Goal: Task Accomplishment & Management: Complete application form

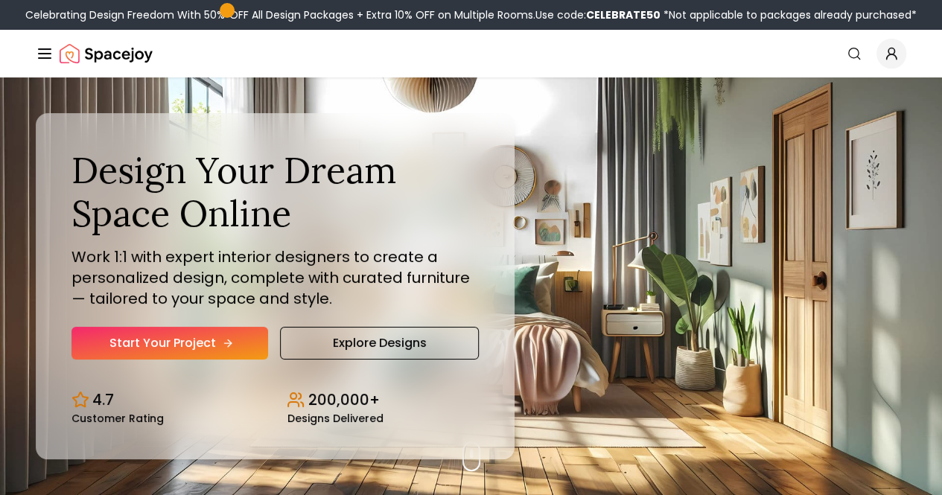
click at [160, 360] on link "Start Your Project" at bounding box center [170, 343] width 197 height 33
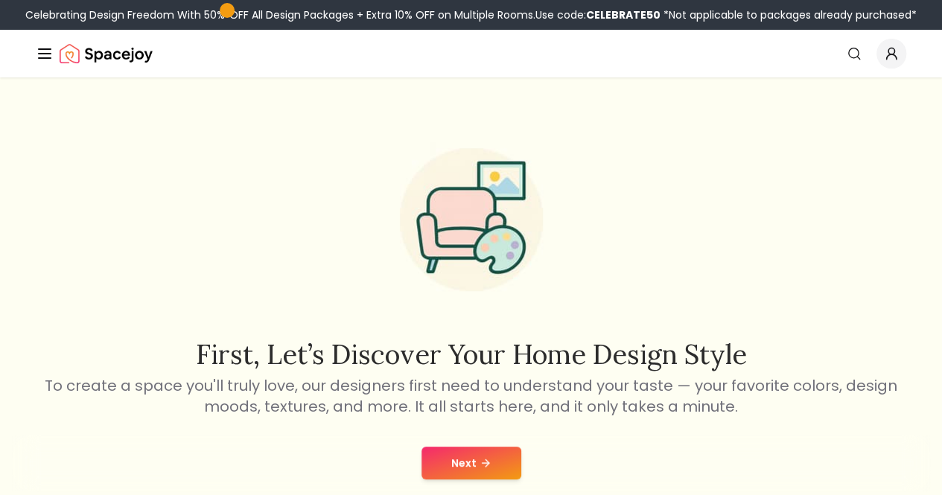
click at [454, 459] on button "Next" at bounding box center [472, 463] width 100 height 33
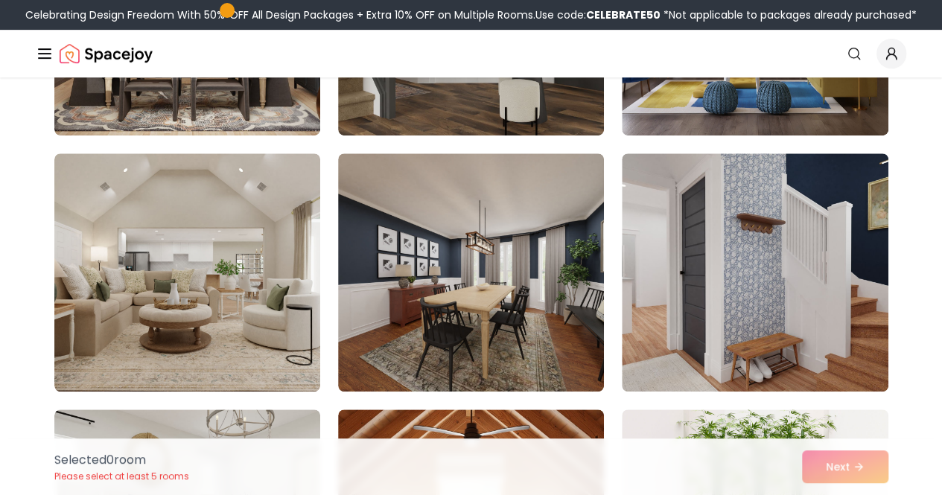
scroll to position [316, 0]
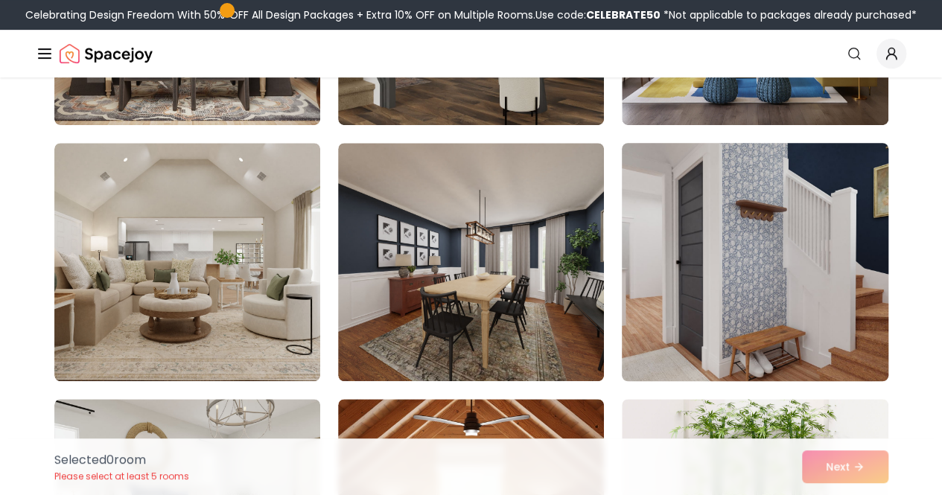
click at [836, 194] on img at bounding box center [754, 262] width 279 height 250
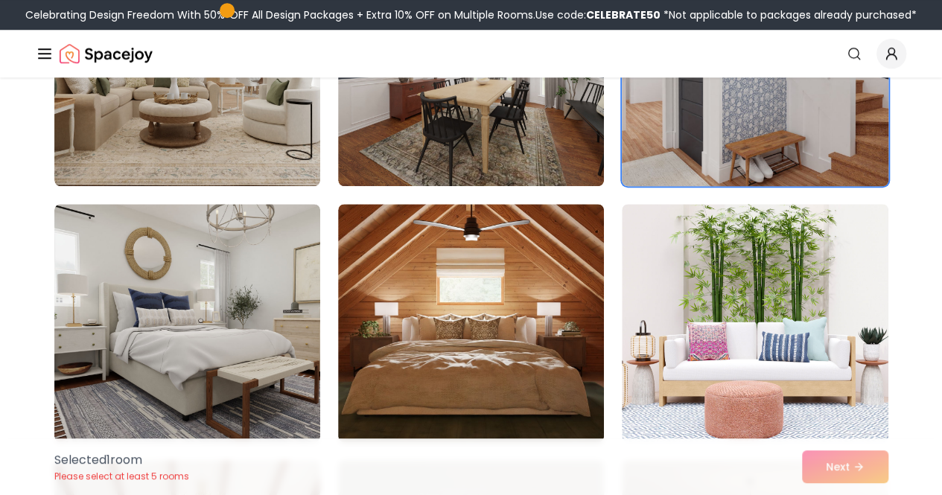
scroll to position [556, 0]
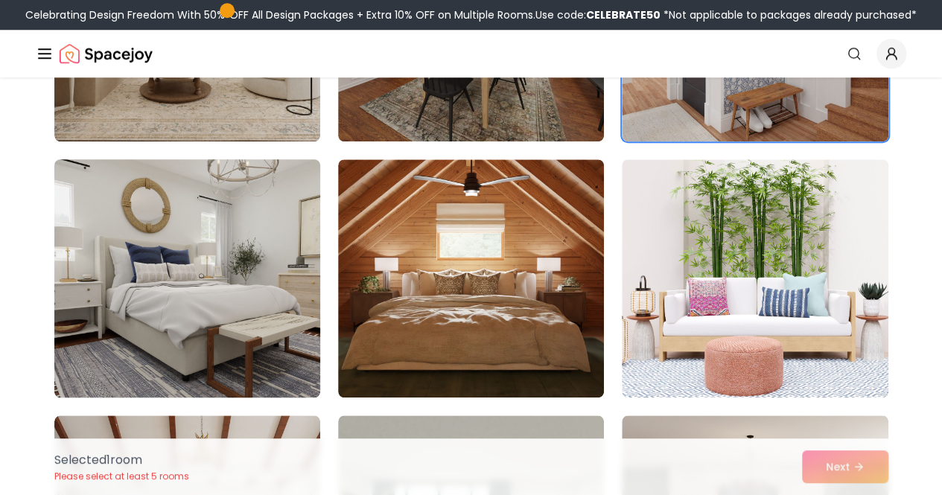
click at [279, 327] on img at bounding box center [187, 278] width 279 height 250
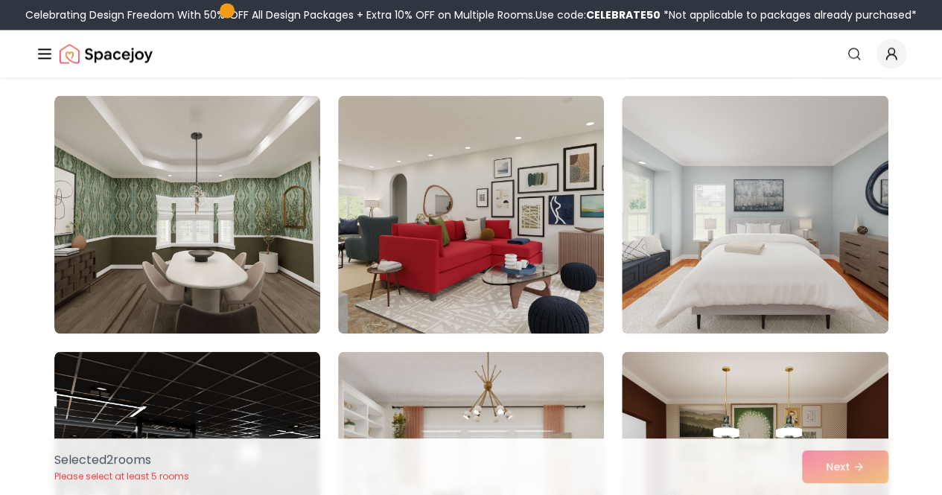
scroll to position [1134, 0]
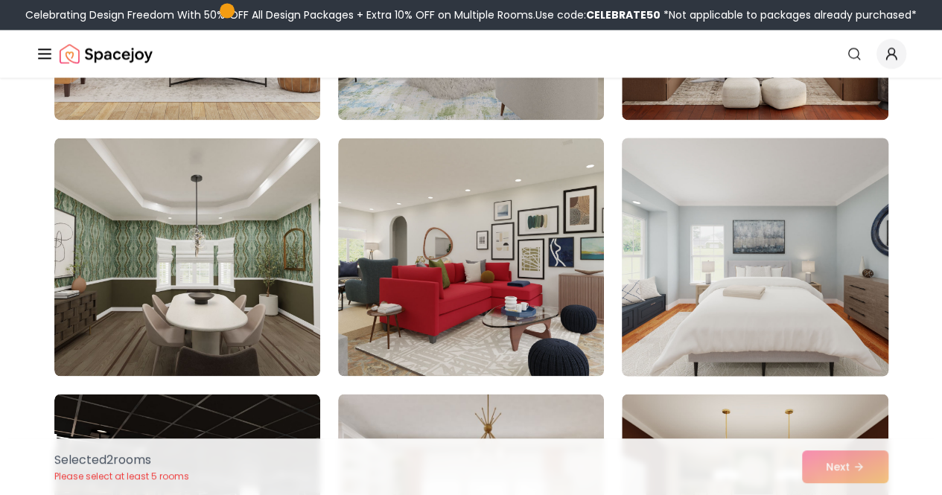
click at [690, 234] on img at bounding box center [754, 257] width 279 height 250
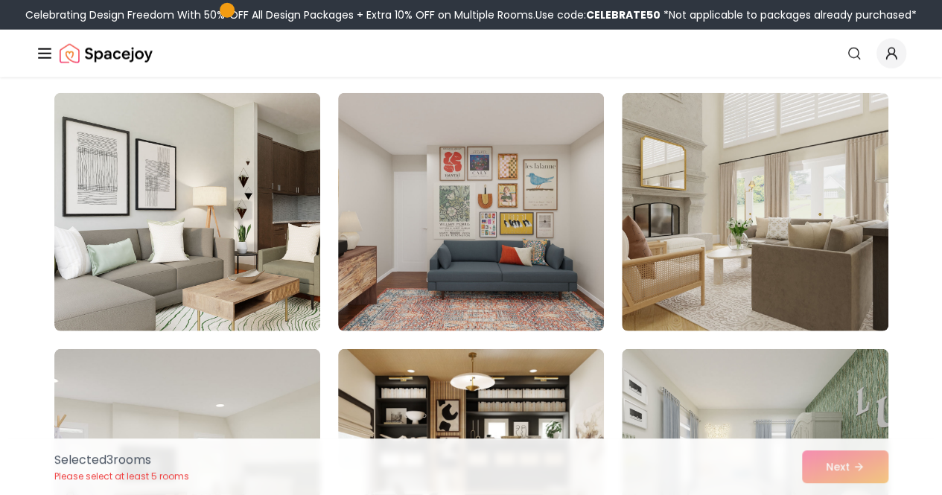
scroll to position [1906, 0]
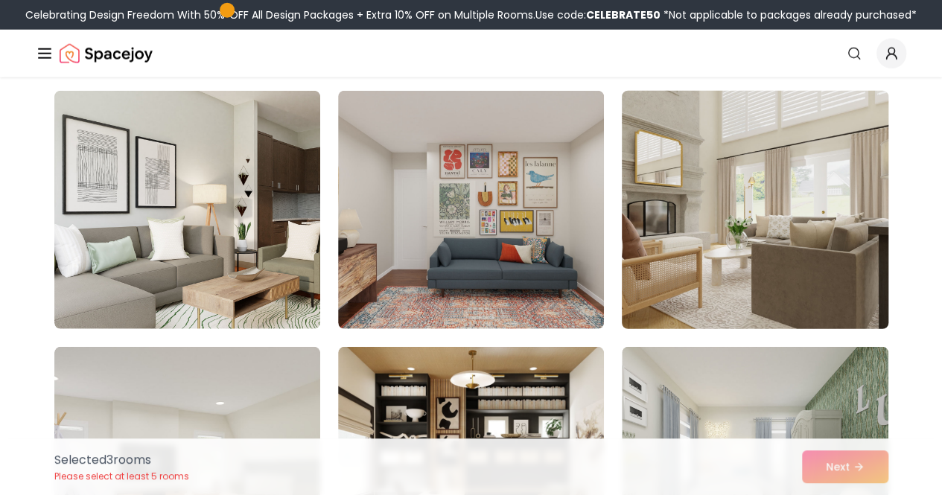
click at [702, 200] on img at bounding box center [754, 210] width 279 height 250
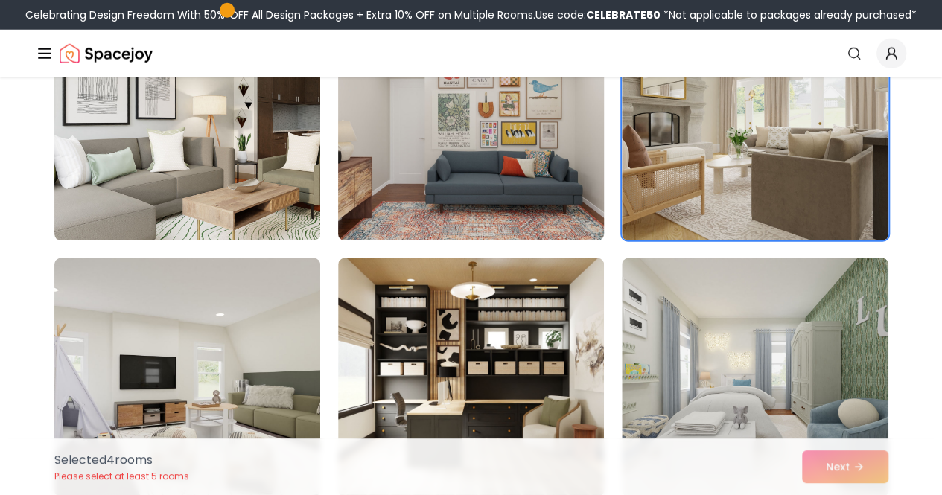
scroll to position [1995, 0]
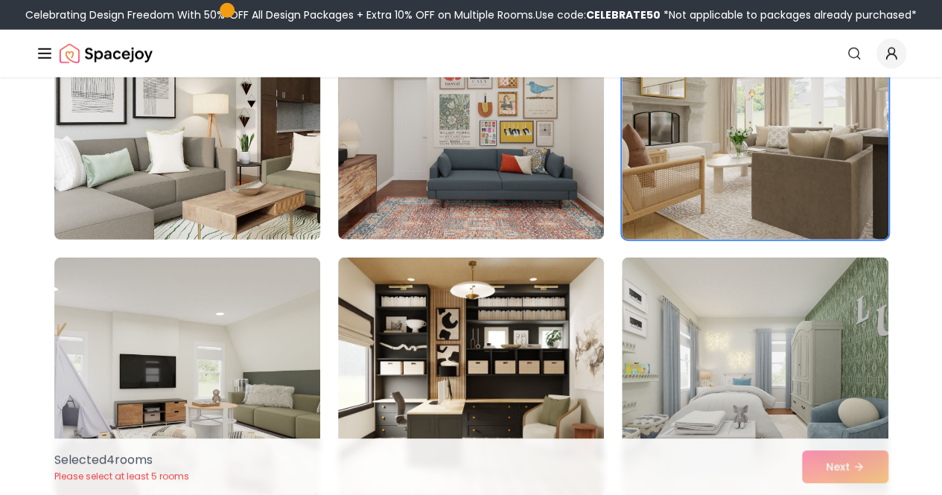
click at [193, 149] on img at bounding box center [187, 121] width 279 height 250
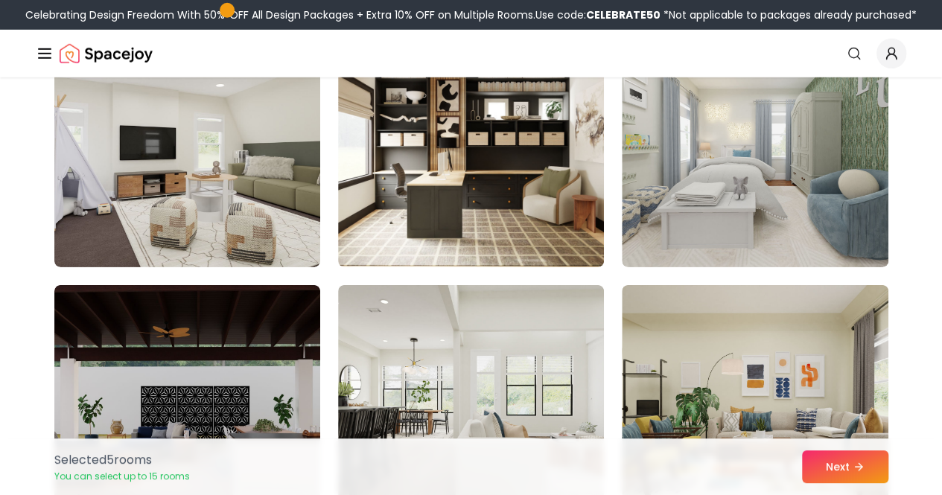
scroll to position [2223, 0]
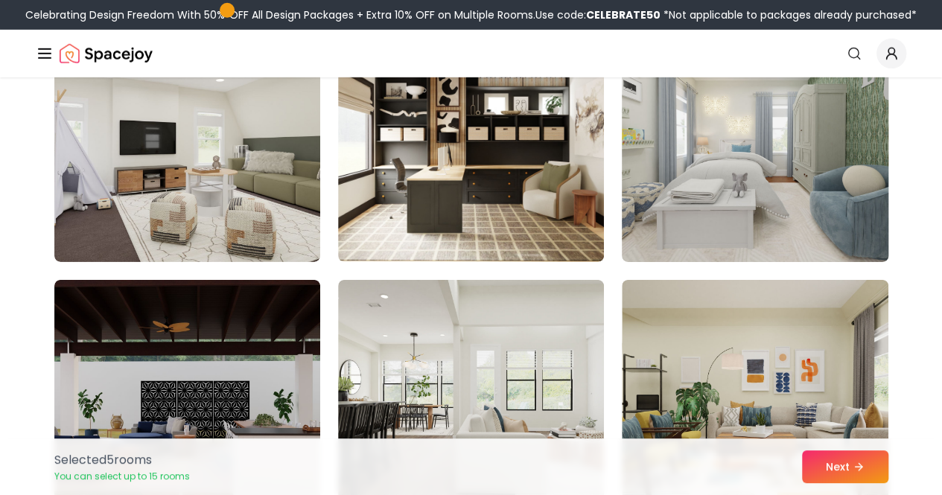
click at [640, 172] on img at bounding box center [754, 143] width 279 height 250
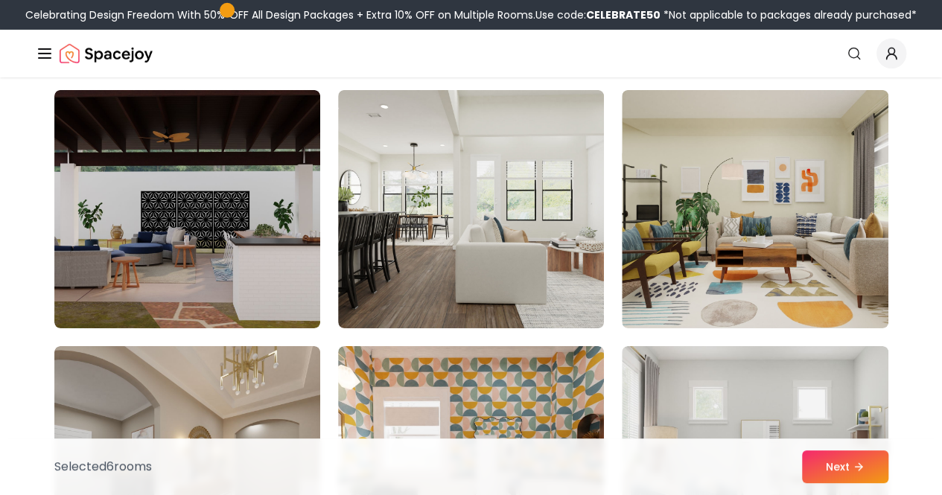
scroll to position [2420, 0]
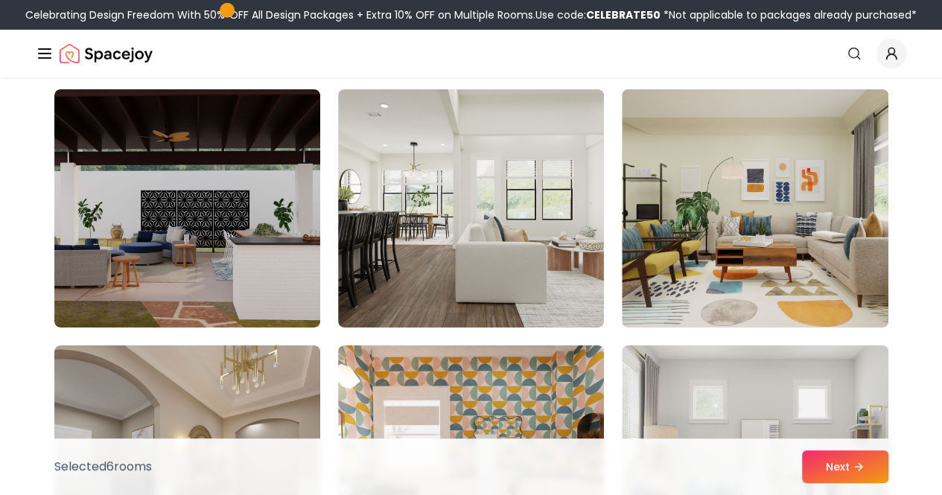
click at [480, 259] on img at bounding box center [471, 208] width 266 height 238
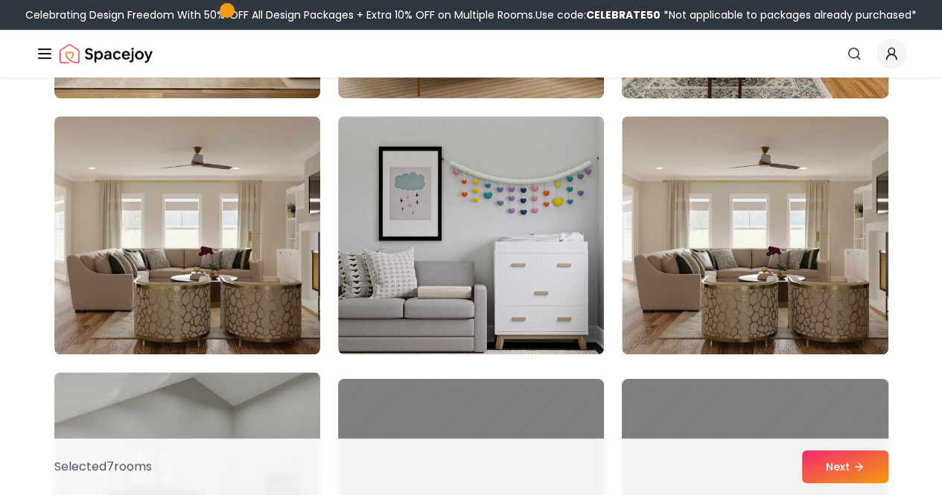
scroll to position [3186, 0]
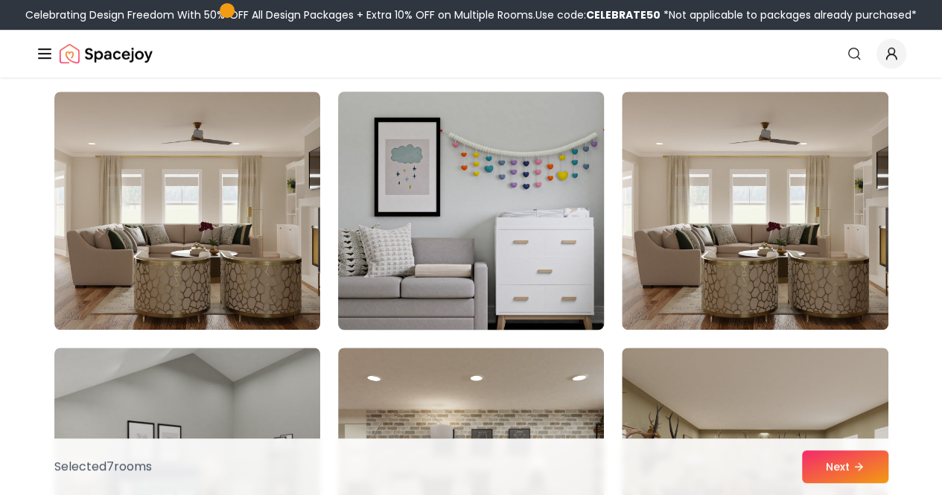
click at [509, 252] on img at bounding box center [471, 211] width 279 height 250
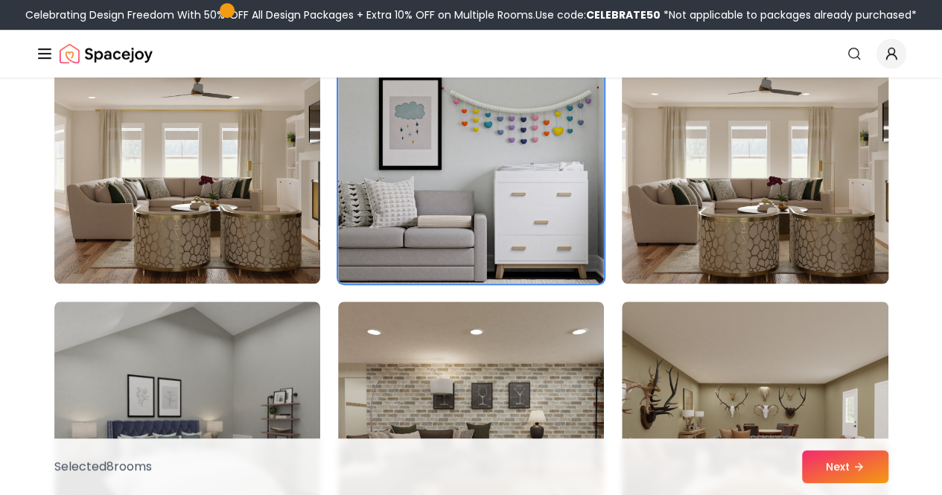
click at [724, 177] on img at bounding box center [754, 164] width 279 height 250
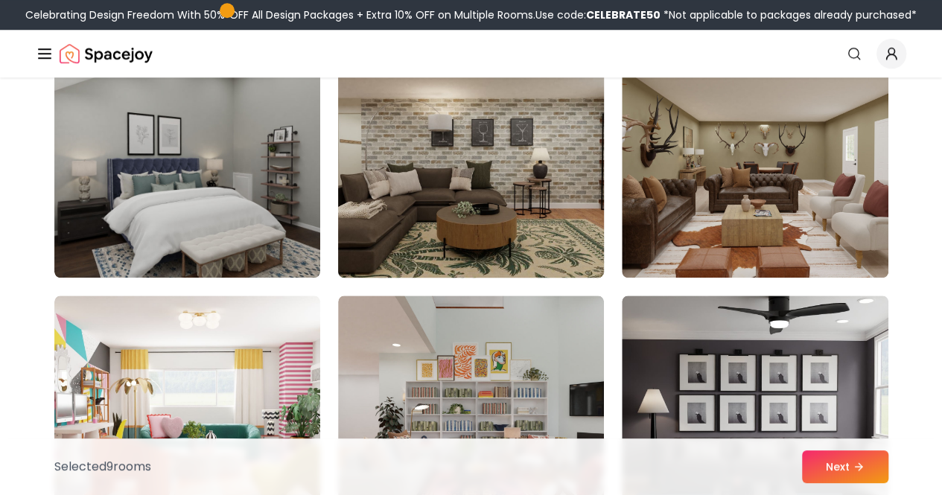
scroll to position [3495, 0]
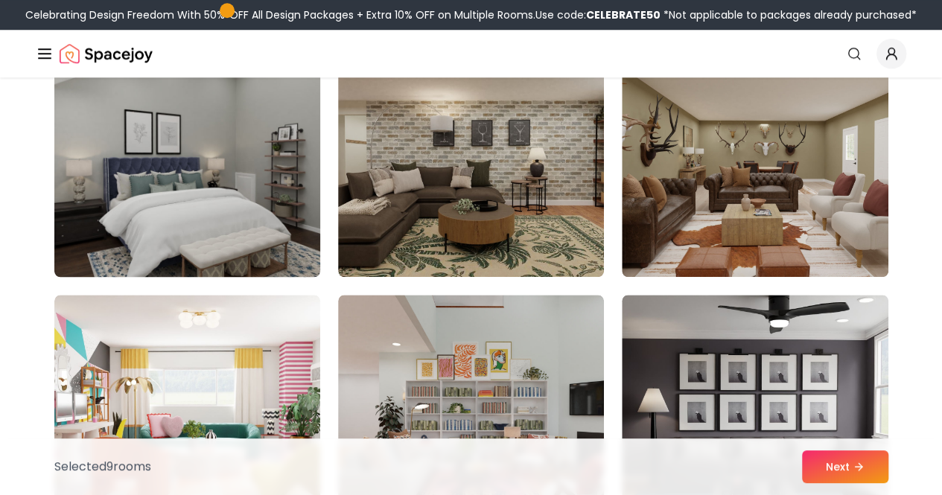
click at [150, 155] on img at bounding box center [187, 158] width 279 height 250
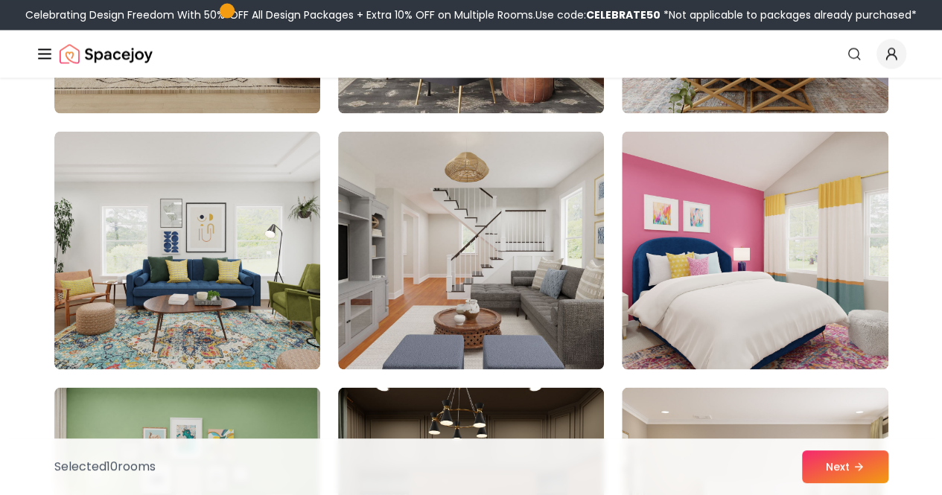
scroll to position [4176, 0]
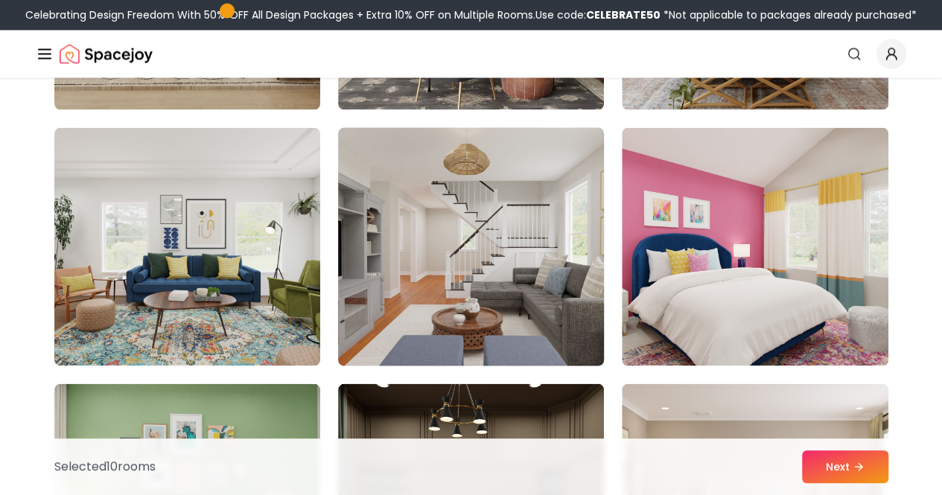
click at [475, 235] on img at bounding box center [471, 246] width 279 height 250
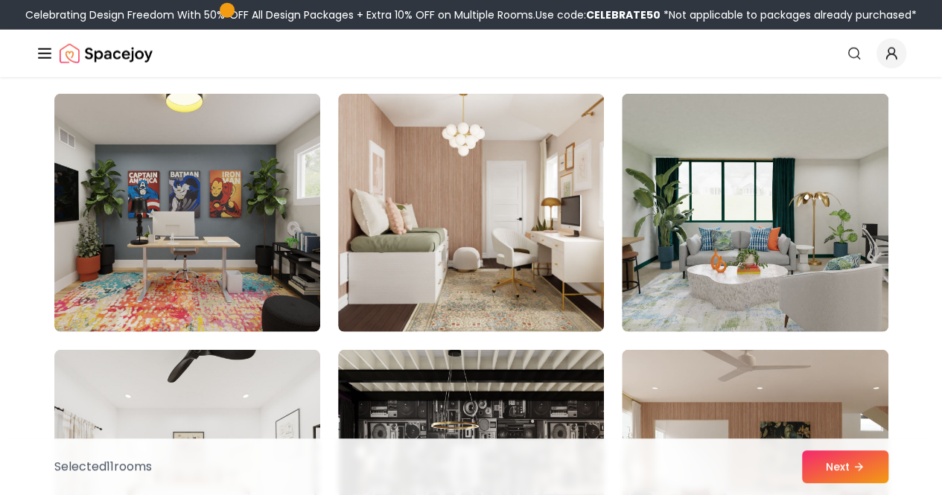
scroll to position [4726, 0]
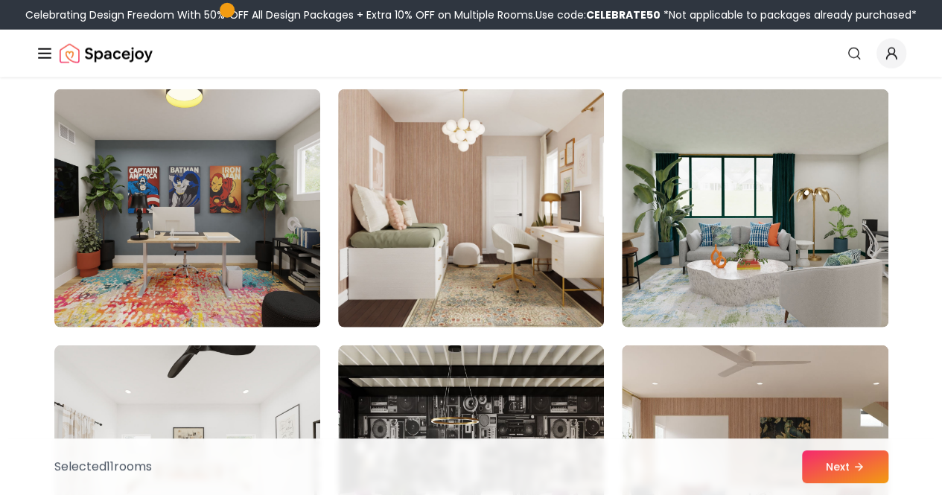
click at [475, 235] on img at bounding box center [471, 208] width 266 height 238
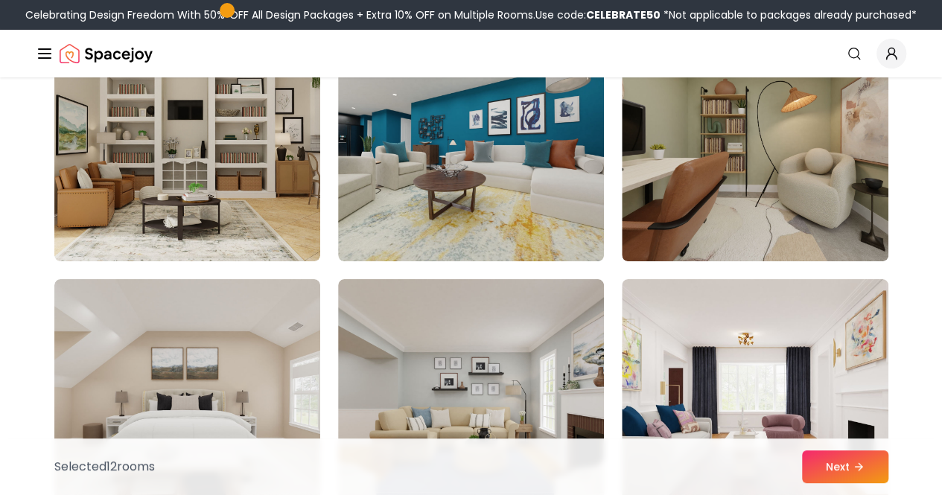
scroll to position [5566, 0]
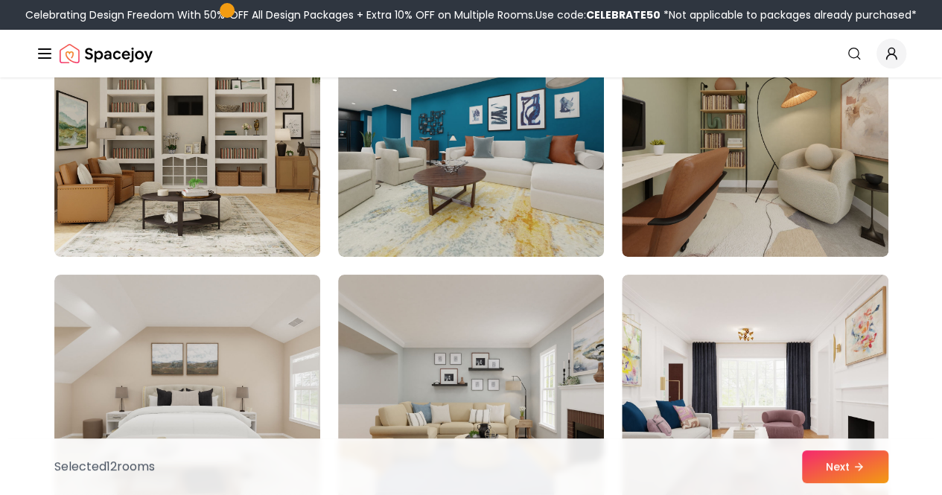
click at [764, 191] on img at bounding box center [755, 138] width 266 height 238
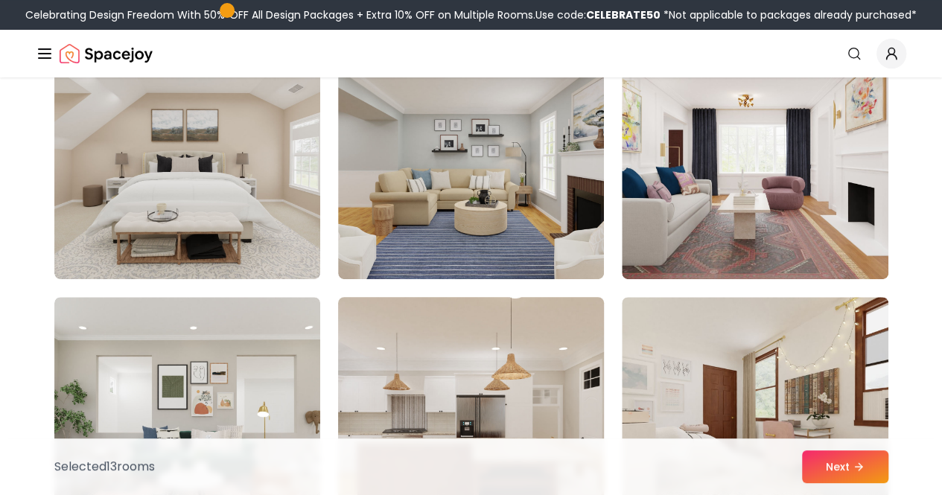
scroll to position [5797, 0]
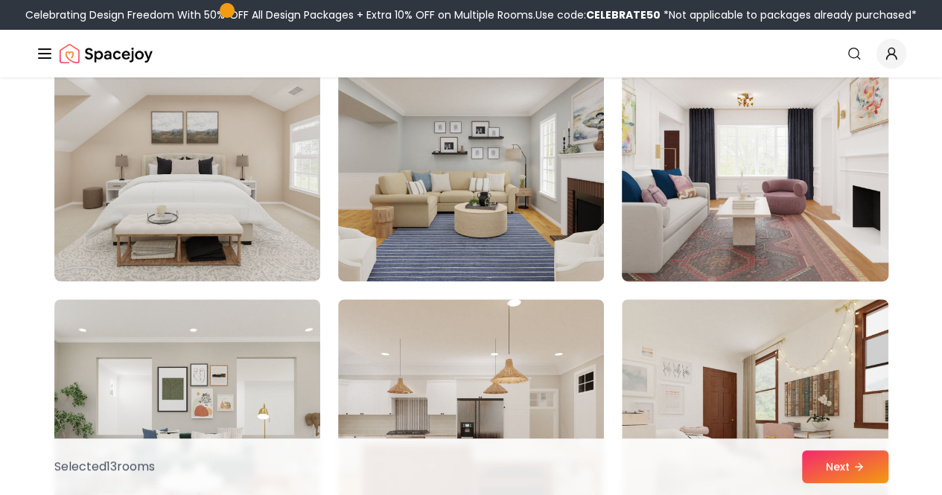
click at [717, 208] on img at bounding box center [754, 162] width 279 height 250
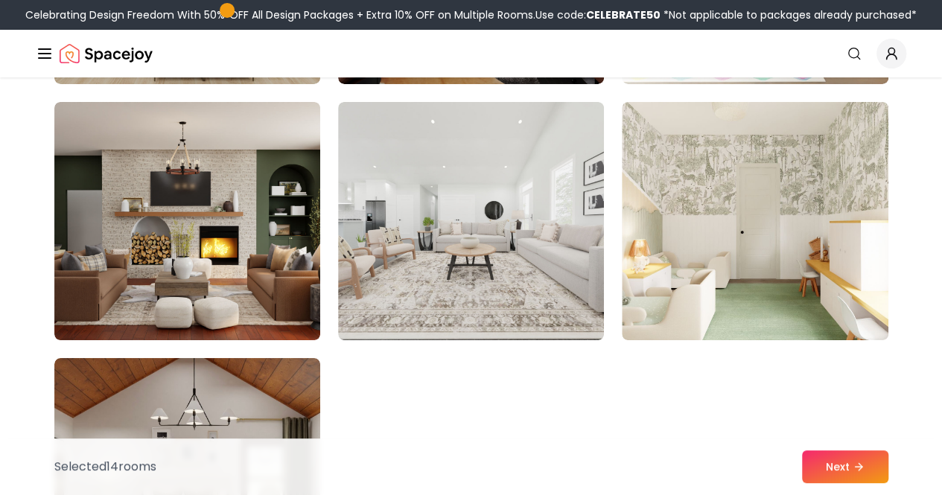
scroll to position [8302, 0]
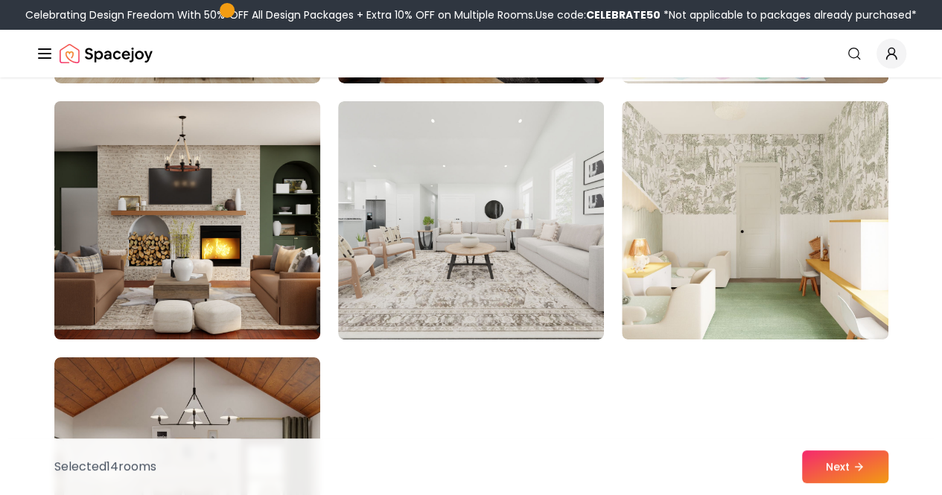
click at [267, 267] on img at bounding box center [187, 220] width 279 height 250
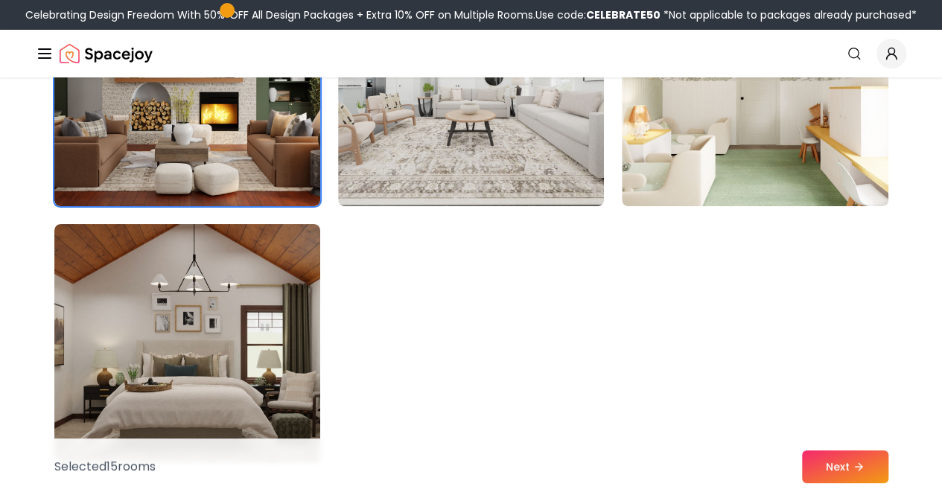
scroll to position [8436, 0]
click at [854, 467] on button "Next" at bounding box center [845, 467] width 86 height 33
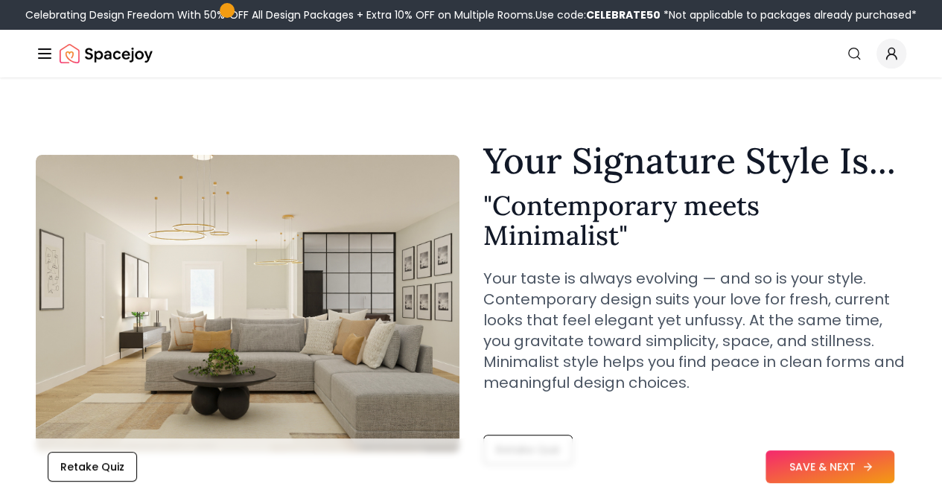
click at [816, 469] on button "SAVE & NEXT" at bounding box center [830, 467] width 129 height 33
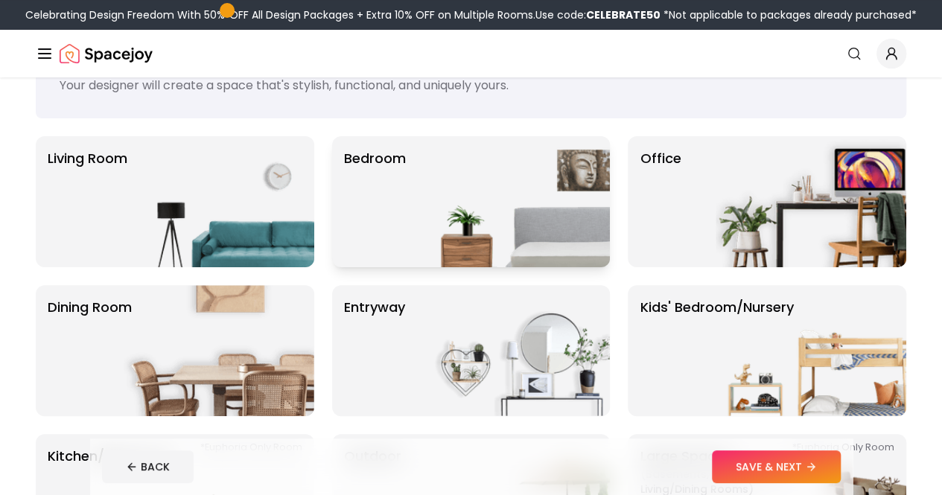
scroll to position [73, 0]
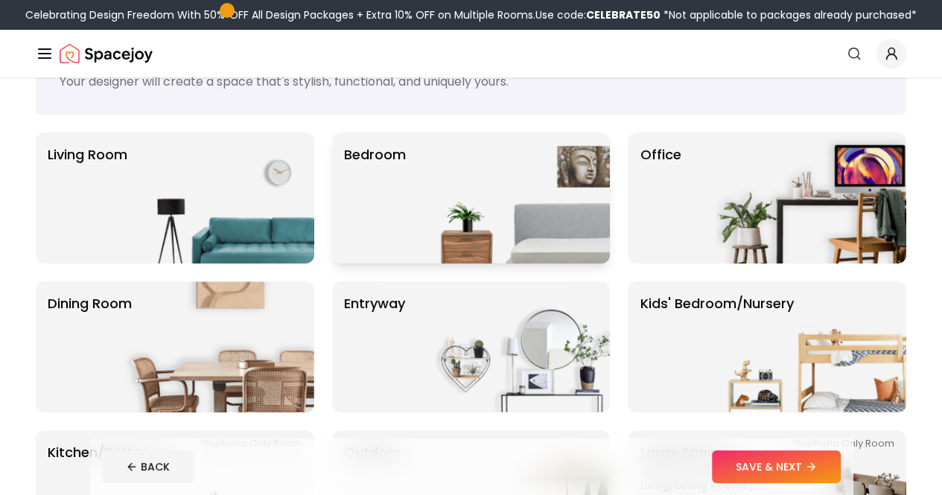
click at [486, 170] on img at bounding box center [514, 198] width 191 height 131
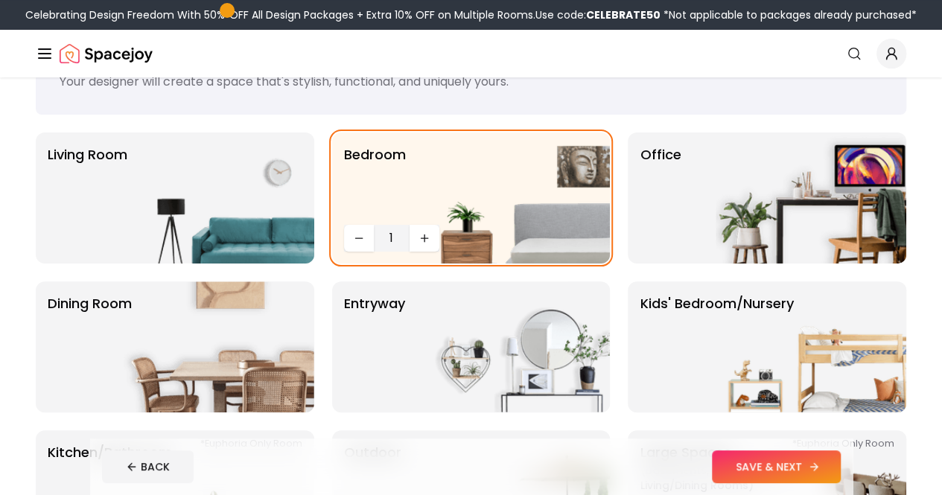
click at [797, 457] on button "SAVE & NEXT" at bounding box center [776, 467] width 129 height 33
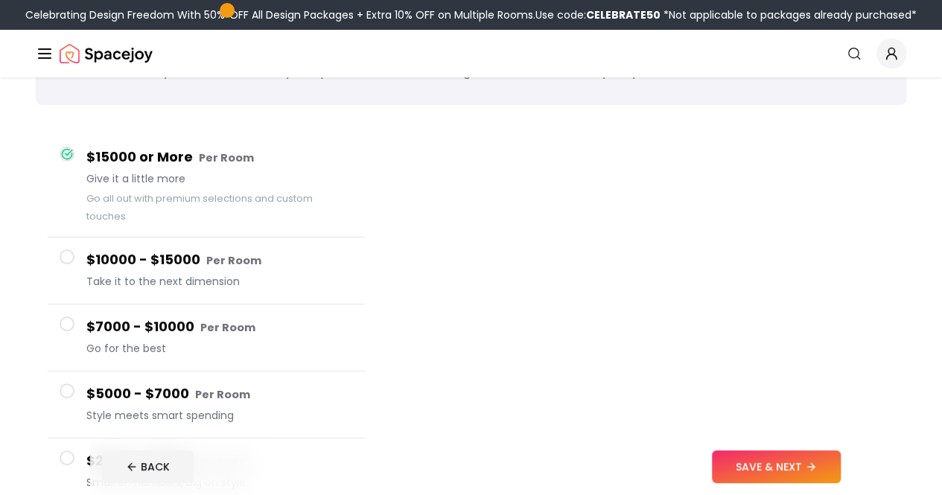
scroll to position [69, 0]
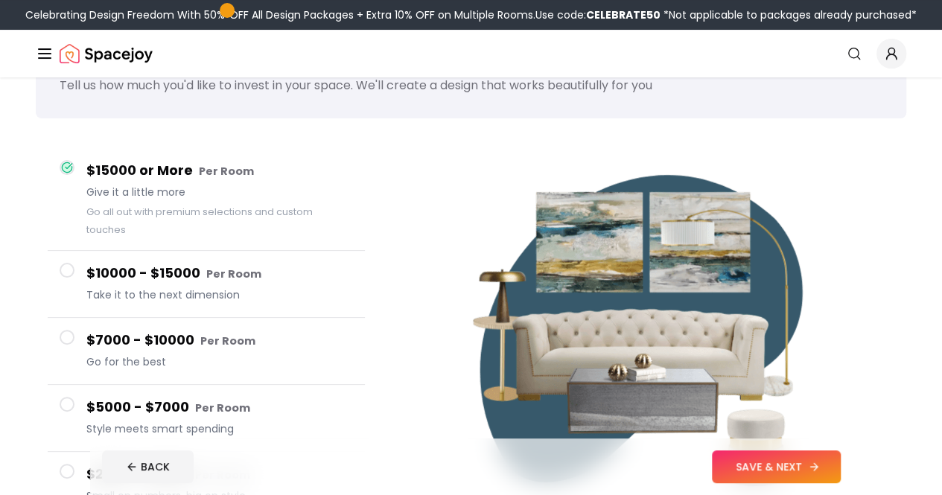
click at [790, 470] on button "SAVE & NEXT" at bounding box center [776, 467] width 129 height 33
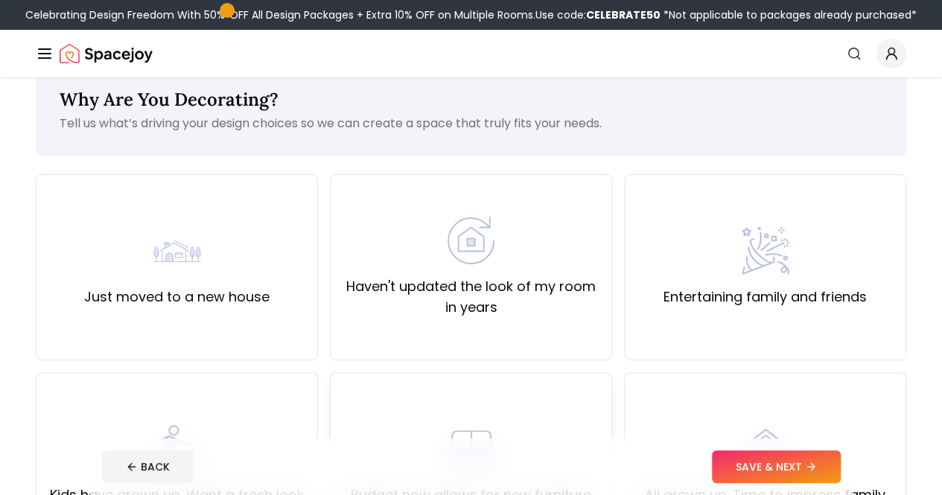
scroll to position [30, 0]
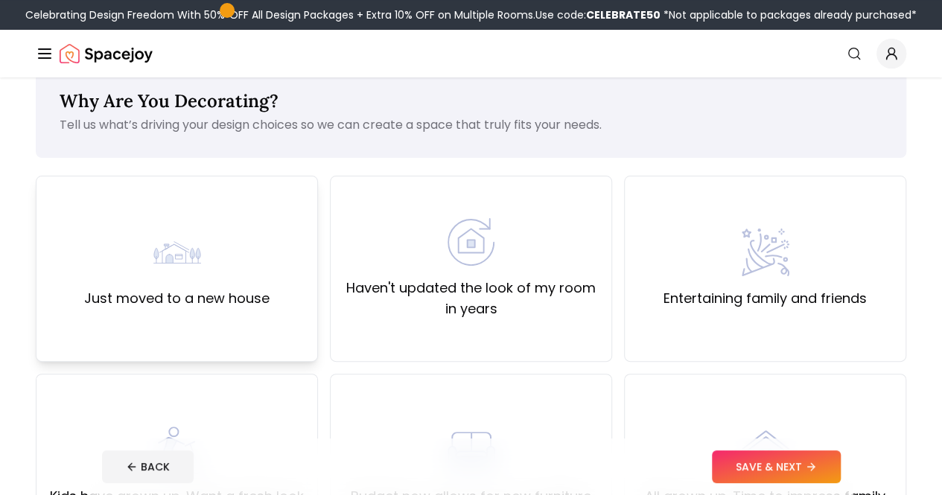
click at [169, 256] on img at bounding box center [177, 253] width 48 height 48
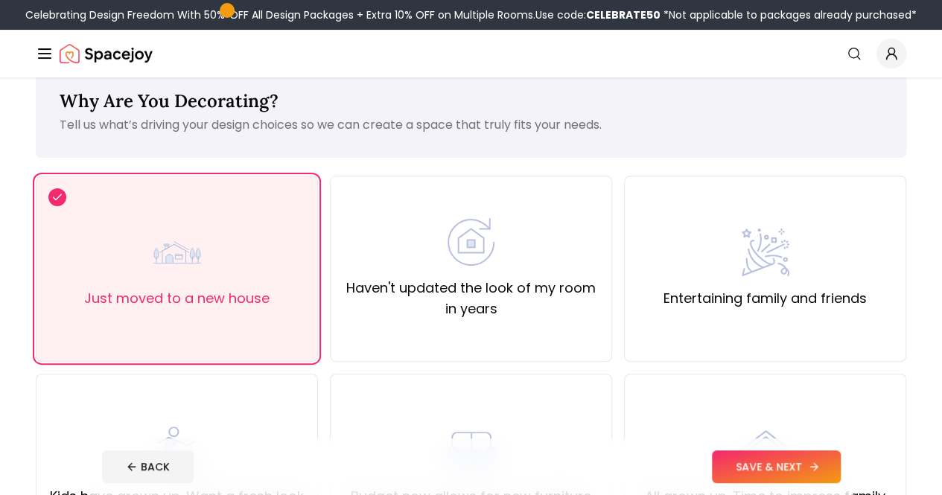
click at [790, 472] on button "SAVE & NEXT" at bounding box center [776, 467] width 129 height 33
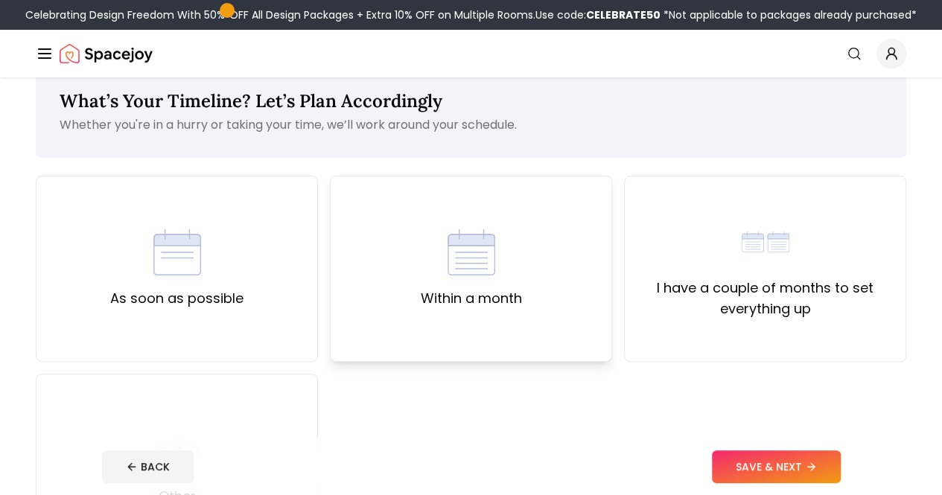
click at [437, 288] on label "Within a month" at bounding box center [471, 298] width 101 height 21
